Goal: Information Seeking & Learning: Learn about a topic

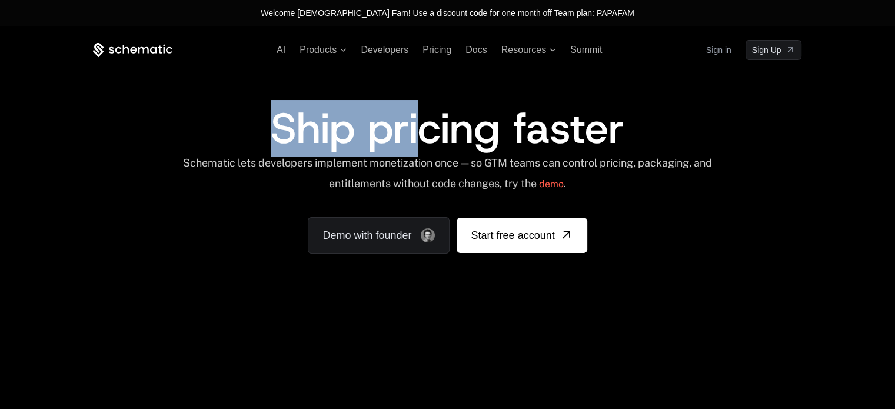
drag, startPoint x: 268, startPoint y: 117, endPoint x: 480, endPoint y: 131, distance: 213.0
click at [480, 131] on div "Ship pricing faster Schematic lets developers implement monetization once — so …" at bounding box center [447, 180] width 709 height 147
click at [480, 131] on span "Ship pricing faster" at bounding box center [448, 128] width 354 height 57
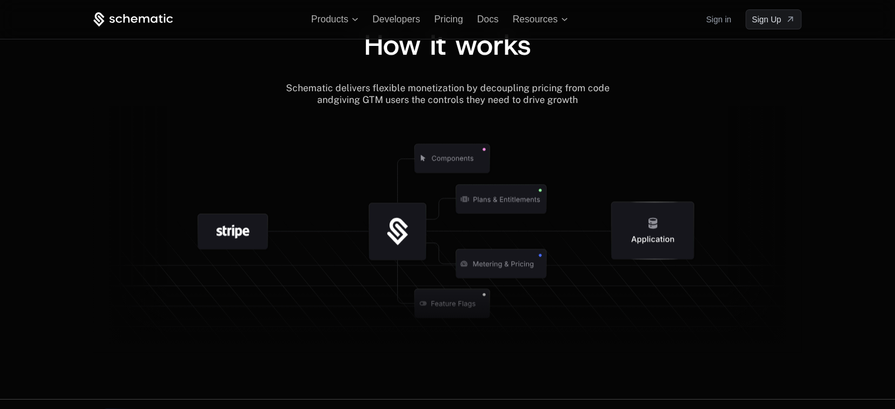
scroll to position [1299, 0]
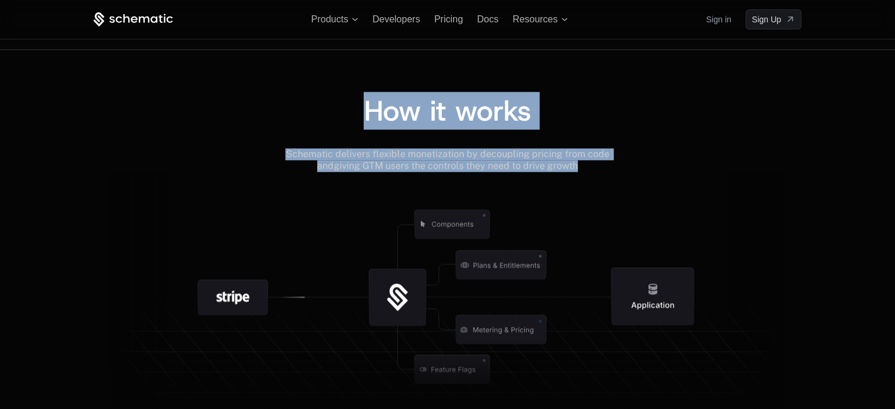
drag, startPoint x: 368, startPoint y: 112, endPoint x: 603, endPoint y: 161, distance: 239.8
click at [603, 161] on div "How it works Schematic delivers flexible monetization by decoupling pricing fro…" at bounding box center [447, 257] width 709 height 321
click at [603, 161] on div "Schematic delivers flexible monetization by decoupling pricing from code and gi…" at bounding box center [447, 160] width 338 height 24
drag, startPoint x: 603, startPoint y: 161, endPoint x: 361, endPoint y: 108, distance: 247.0
click at [361, 108] on div "How it works Schematic delivers flexible monetization by decoupling pricing fro…" at bounding box center [447, 257] width 709 height 321
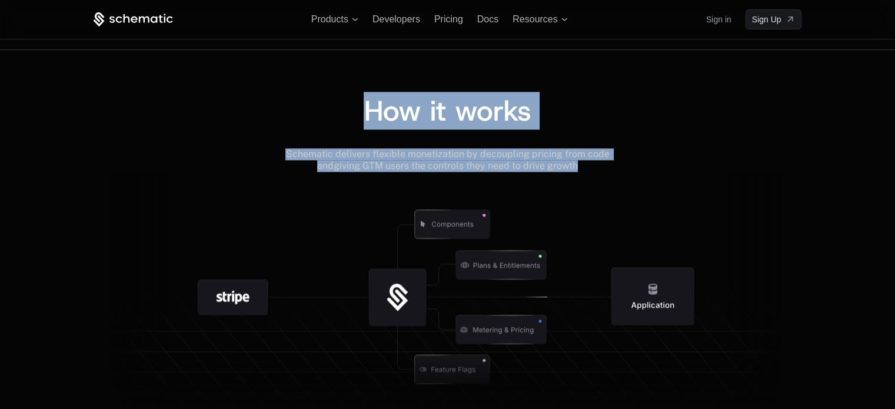
click at [361, 108] on div "How it works" at bounding box center [447, 111] width 709 height 28
drag, startPoint x: 364, startPoint y: 106, endPoint x: 589, endPoint y: 168, distance: 233.2
click at [589, 168] on div "How it works Schematic delivers flexible monetization by decoupling pricing fro…" at bounding box center [447, 257] width 709 height 321
click at [589, 168] on div "Schematic delivers flexible monetization by decoupling pricing from code and gi…" at bounding box center [447, 160] width 338 height 24
